Goal: Information Seeking & Learning: Learn about a topic

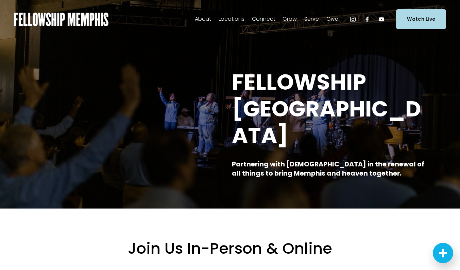
click at [0, 0] on span "Sermons" at bounding box center [0, 0] width 0 height 0
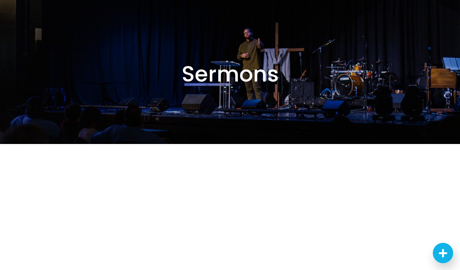
scroll to position [79, 0]
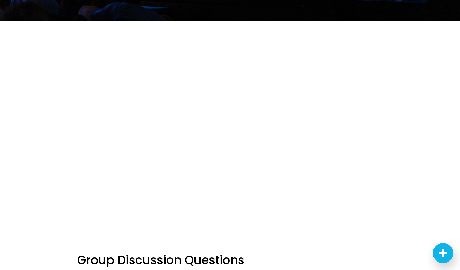
scroll to position [173, 0]
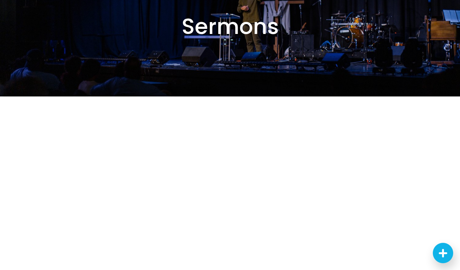
scroll to position [79, 0]
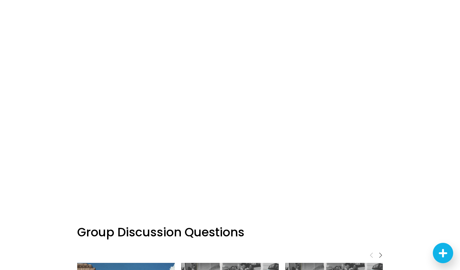
scroll to position [184, 0]
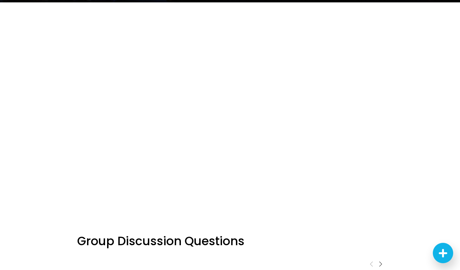
scroll to position [177, 0]
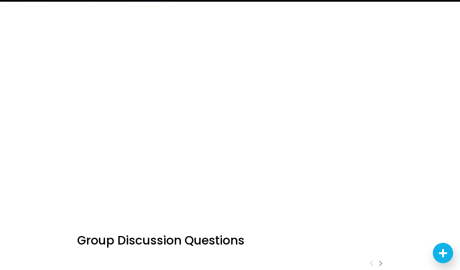
scroll to position [173, 0]
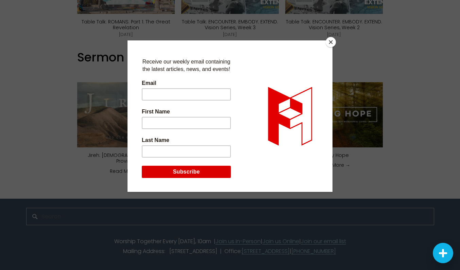
scroll to position [499, 0]
click at [330, 45] on button "Close" at bounding box center [330, 42] width 10 height 10
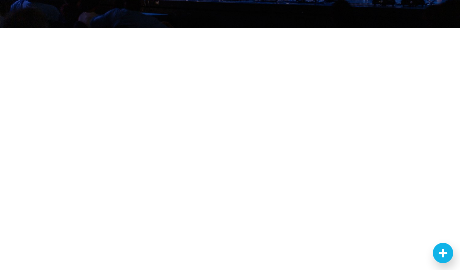
scroll to position [173, 0]
